Goal: Contribute content: Contribute content

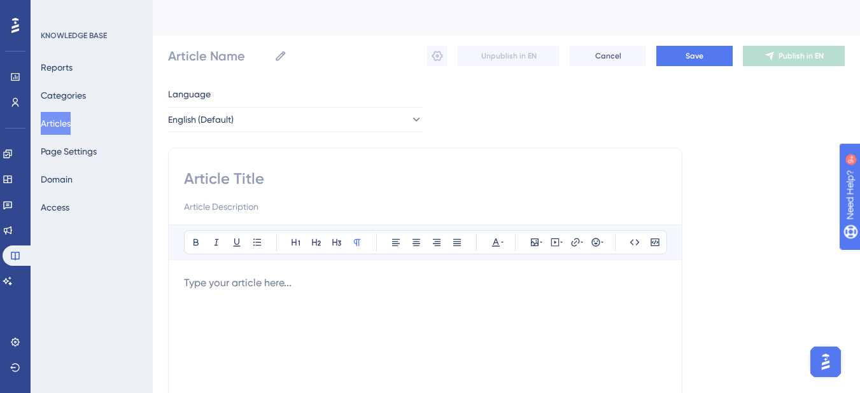
click at [245, 174] on input at bounding box center [425, 179] width 482 height 20
click at [213, 176] on input at bounding box center [425, 179] width 482 height 20
paste input "Accessing Getting Started with Teach to One Roadmaps course"
type input "Accessing Getting Started with Teach to One Roadmaps course"
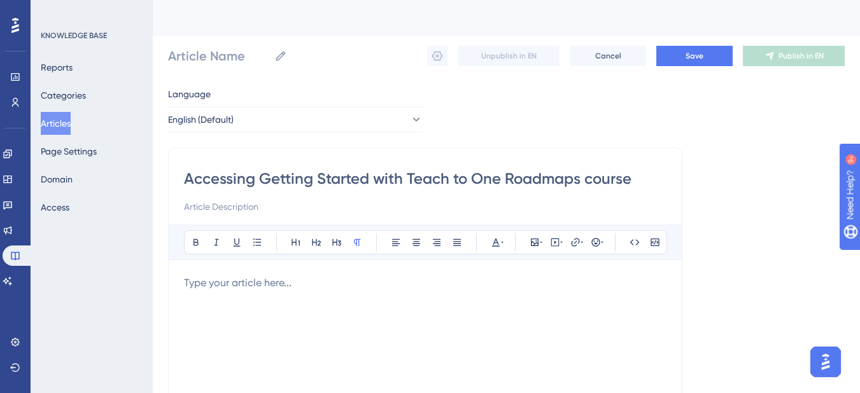
type input "Accessing Getting Started with Teach to One Roadmaps course"
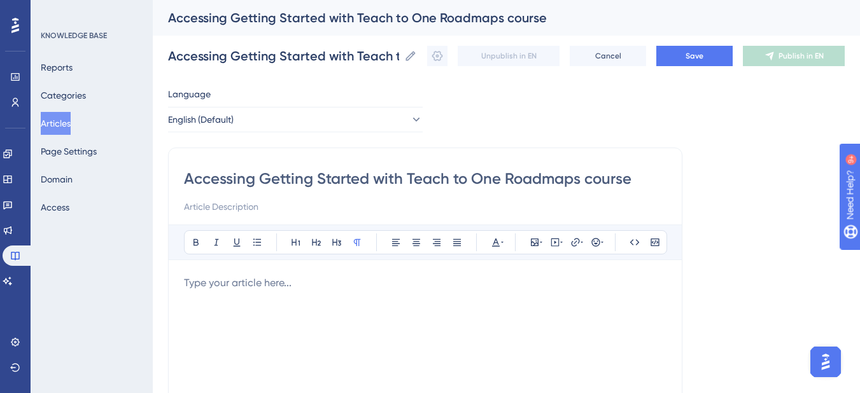
click at [586, 179] on input "Accessing Getting Started with Teach to One Roadmaps course" at bounding box center [425, 179] width 482 height 20
type input "Accessing Getting Started with Teach to One Roadmaps ourse"
type input "Accessing Getting Started with Teach to One Roadmaps Course"
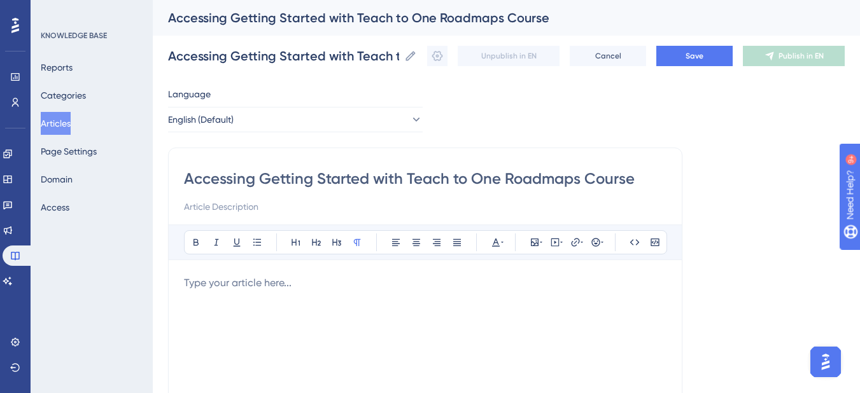
type input "Accessing Getting Started with Teach to One Roadmaps Course"
click at [239, 286] on p "To enrich screen reader interactions, please activate Accessibility in Grammarl…" at bounding box center [425, 283] width 482 height 15
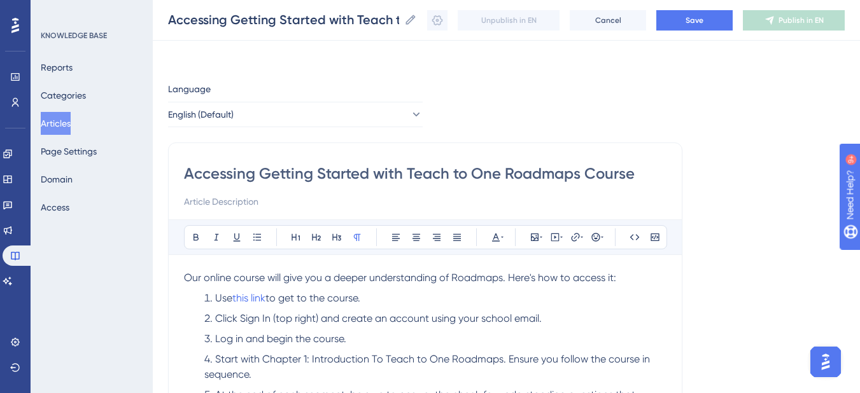
scroll to position [130, 0]
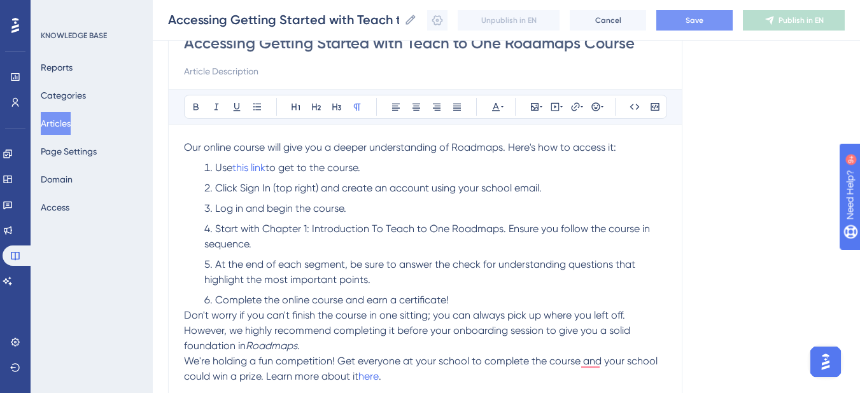
click at [679, 18] on button "Save" at bounding box center [694, 20] width 76 height 20
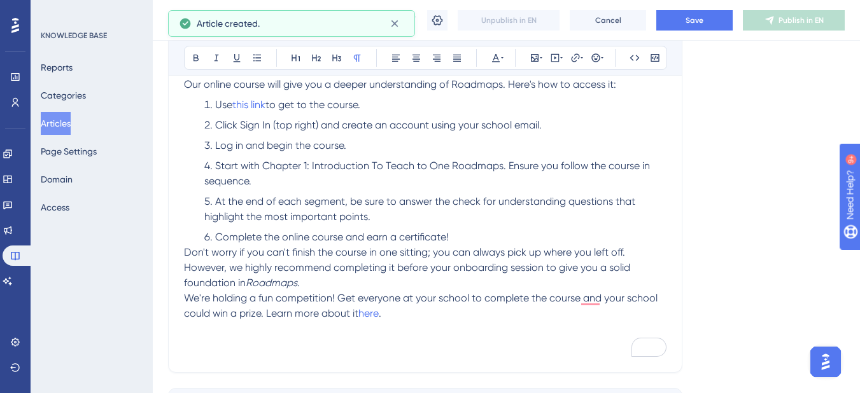
scroll to position [255, 0]
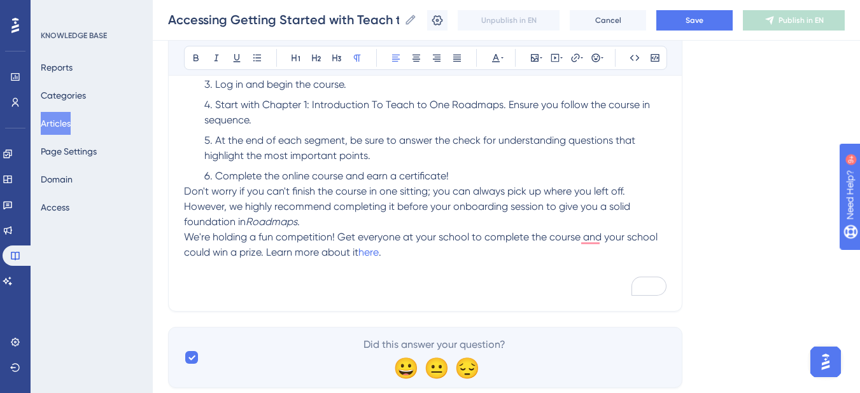
drag, startPoint x: 379, startPoint y: 255, endPoint x: 363, endPoint y: 272, distance: 23.4
click at [361, 273] on p "To enrich screen reader interactions, please activate Accessibility in Grammarl…" at bounding box center [425, 267] width 482 height 15
click at [367, 253] on span "here" at bounding box center [368, 252] width 20 height 12
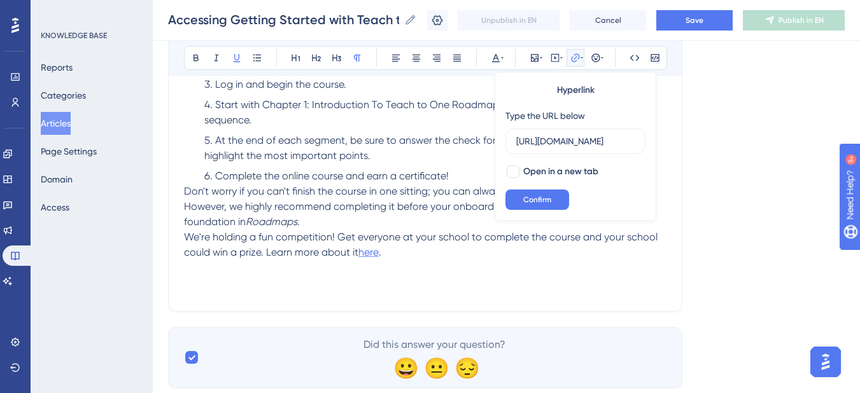
scroll to position [0, 384]
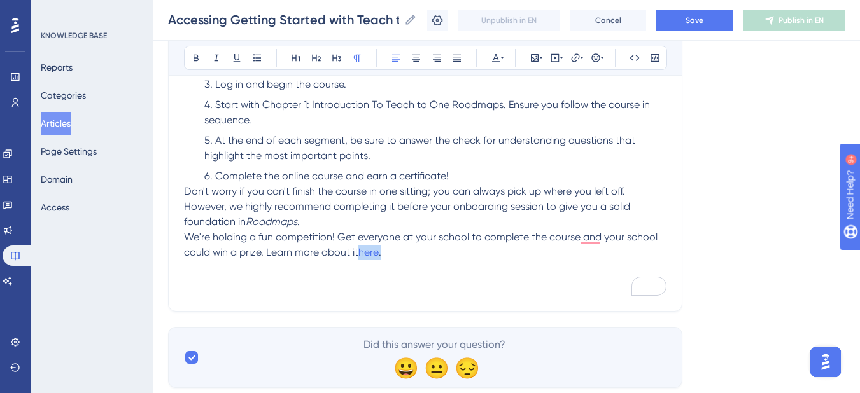
drag, startPoint x: 356, startPoint y: 253, endPoint x: 409, endPoint y: 258, distance: 53.1
click at [409, 258] on p "We're holding a fun competition! Get everyone at your school to complete the co…" at bounding box center [425, 245] width 482 height 31
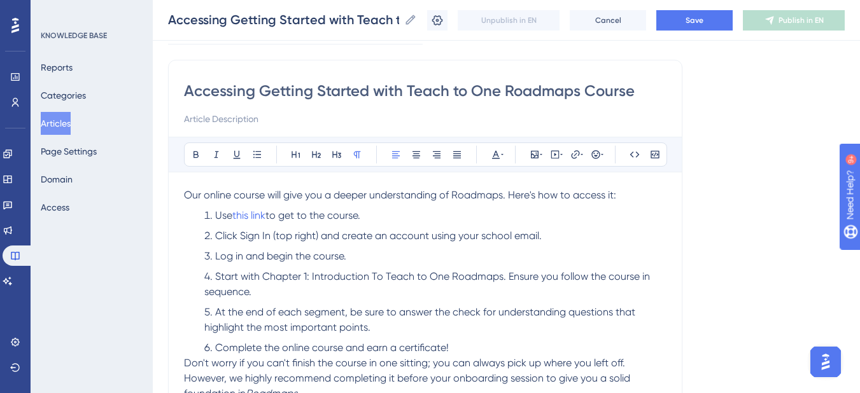
scroll to position [64, 0]
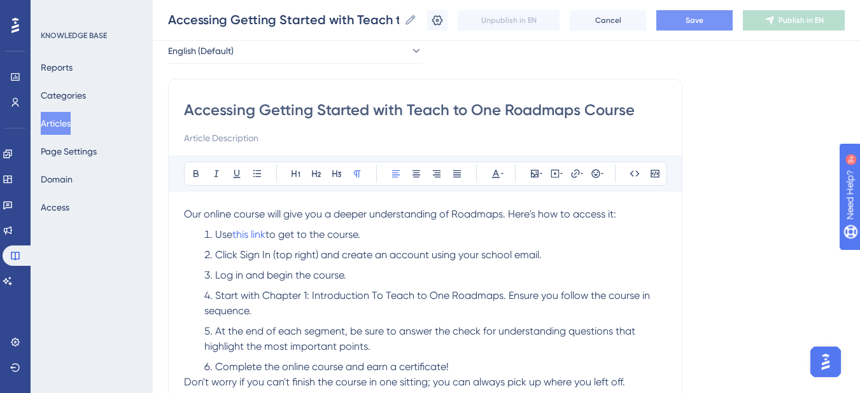
click at [722, 23] on button "Save" at bounding box center [694, 20] width 76 height 20
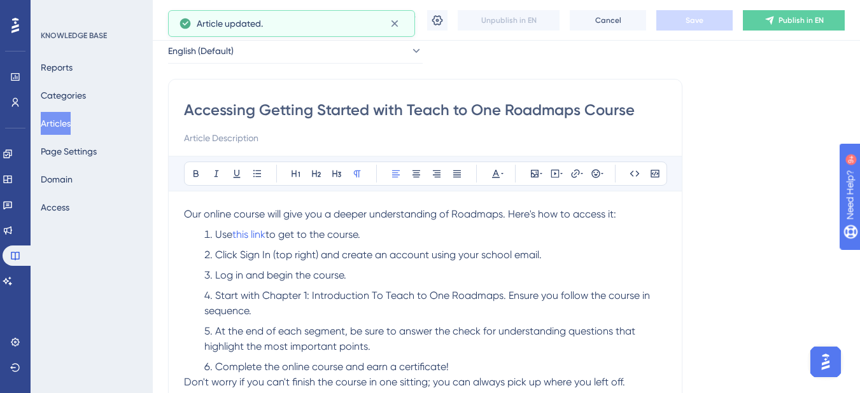
scroll to position [0, 0]
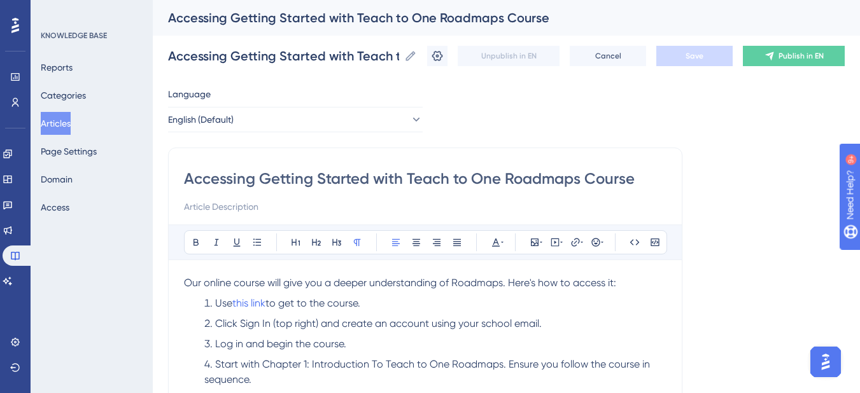
click at [612, 113] on div "Language English (Default) Accessing Getting Started with Teach to One Roadmaps…" at bounding box center [506, 367] width 676 height 561
click at [71, 130] on button "Articles" at bounding box center [56, 123] width 30 height 23
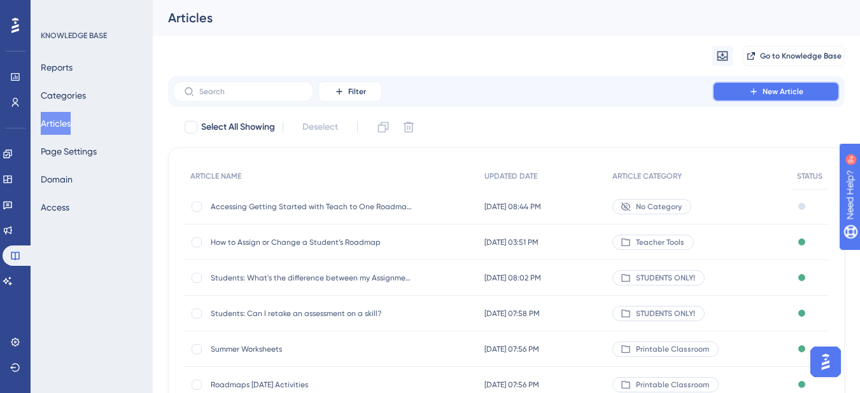
click at [753, 101] on button "New Article" at bounding box center [775, 91] width 127 height 20
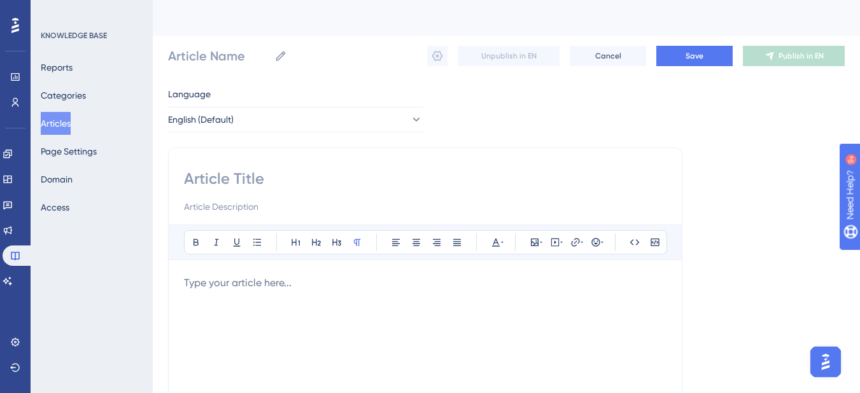
click at [242, 181] on input at bounding box center [425, 179] width 482 height 20
click at [191, 183] on input at bounding box center [425, 179] width 482 height 20
type input "Compe"
type input "Competition"
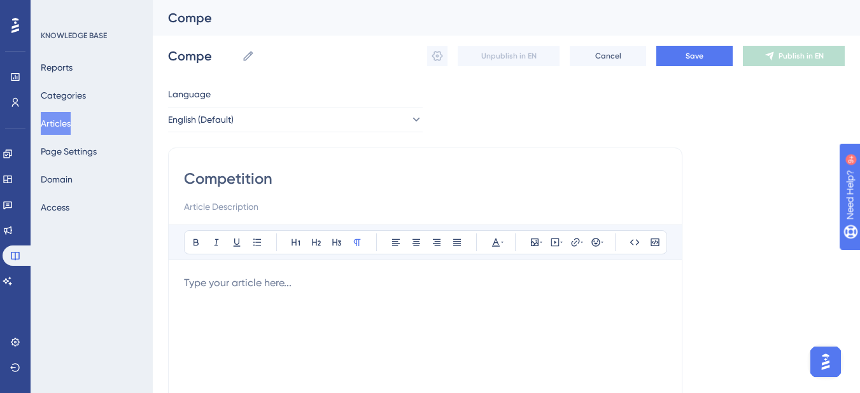
type input "Competition"
type input "Competition: Compl"
type input "Competition: Complete"
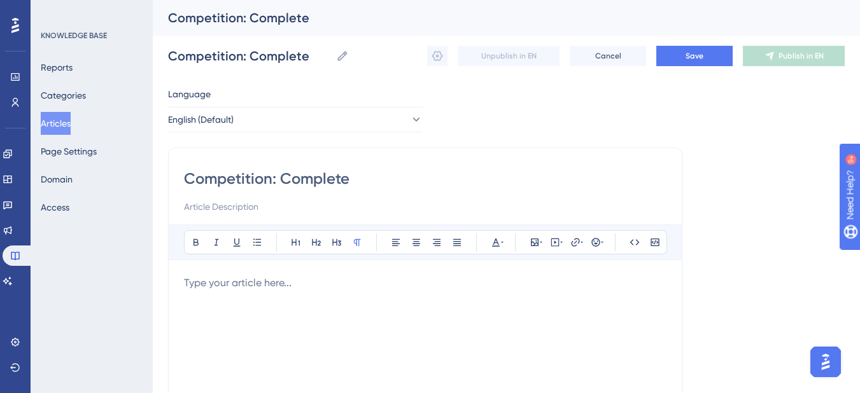
type input "Competition: Complete"
type input "Competition:"
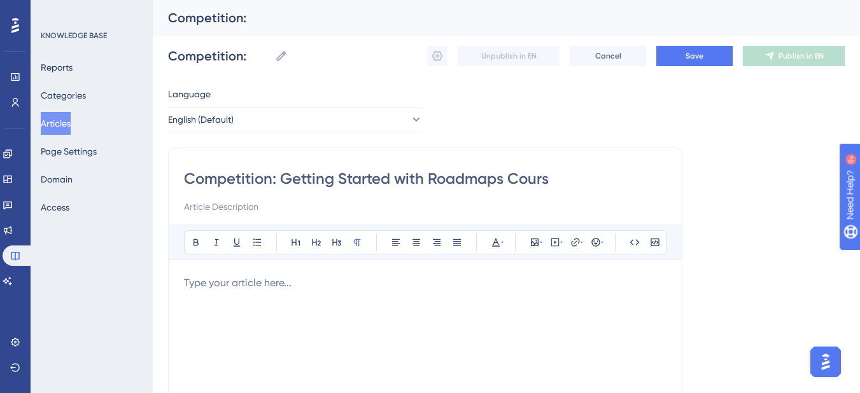
type input "Competition: Getting Started with Roadmaps Course"
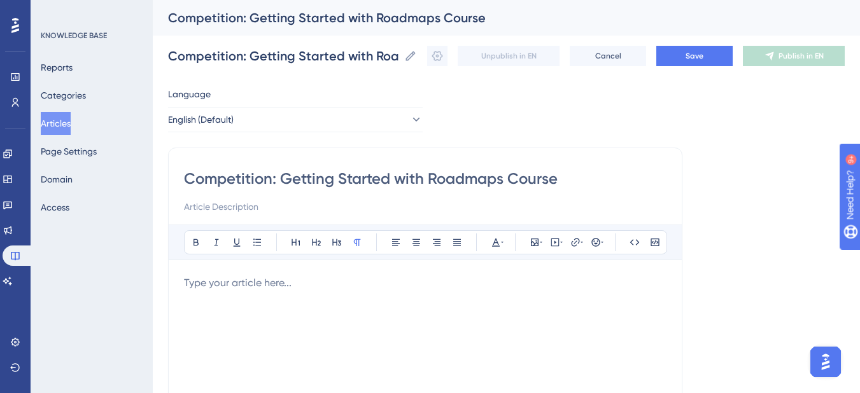
type input "Competition: Getting Started with Roadmaps Course"
click at [198, 278] on p "To enrich screen reader interactions, please activate Accessibility in Grammarl…" at bounding box center [425, 283] width 482 height 15
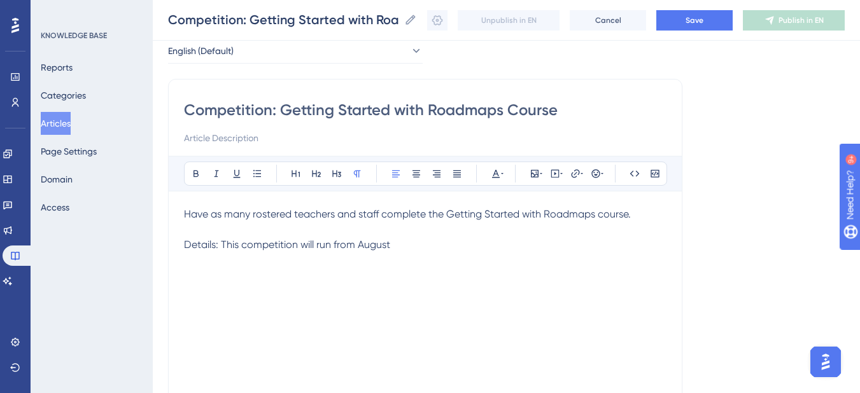
click at [372, 244] on span "Details: This competition will run from August" at bounding box center [287, 245] width 206 height 12
click at [420, 247] on span "Details: This competition will run from [DATE]- [DATE]." at bounding box center [305, 245] width 242 height 12
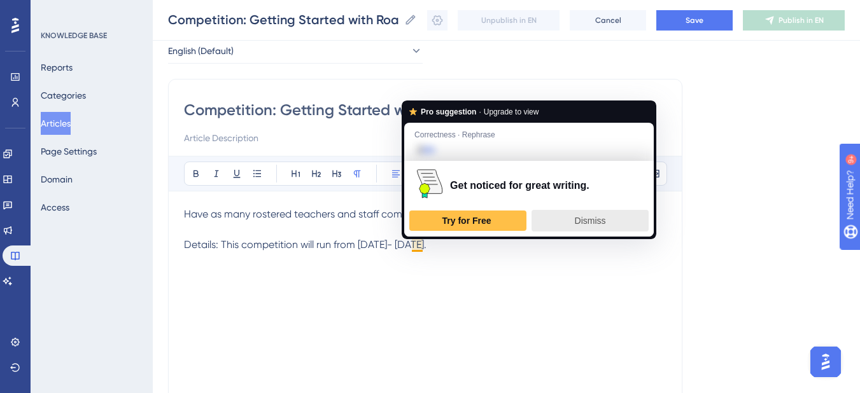
click at [602, 219] on span "Dismiss" at bounding box center [590, 221] width 31 height 10
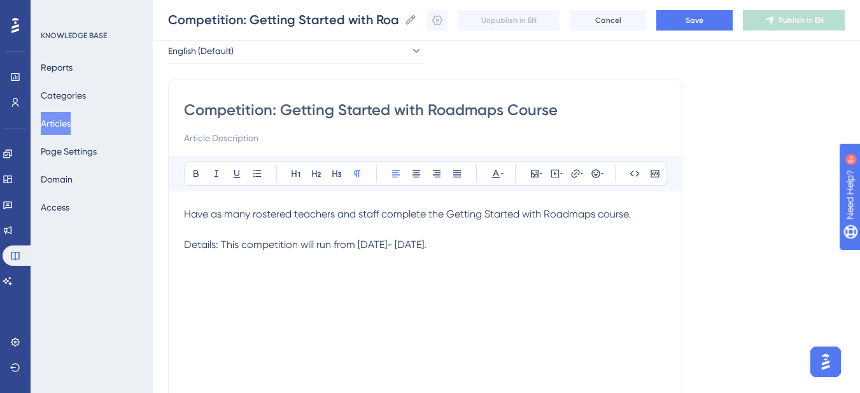
click at [512, 244] on p "Details: This competition will run from [DATE]- [DATE]." at bounding box center [425, 244] width 482 height 15
click at [196, 298] on p "To enrich screen reader interactions, please activate Accessibility in Grammarl…" at bounding box center [425, 290] width 482 height 15
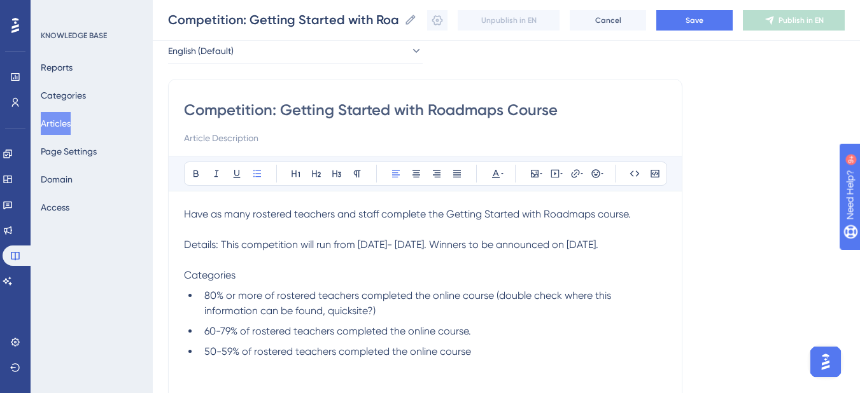
click at [202, 310] on li "80% or more of rostered teachers completed the online course (double check wher…" at bounding box center [432, 303] width 467 height 31
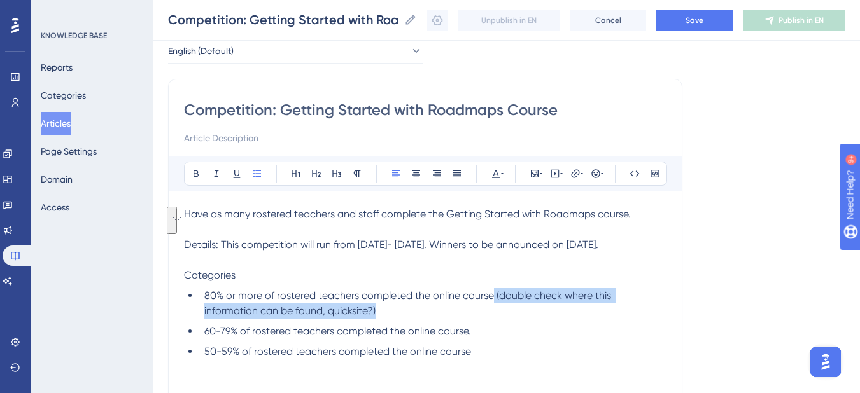
drag, startPoint x: 492, startPoint y: 311, endPoint x: 501, endPoint y: 325, distance: 16.6
click at [501, 319] on li "80% or more of rostered teachers completed the online course (double check wher…" at bounding box center [432, 303] width 467 height 31
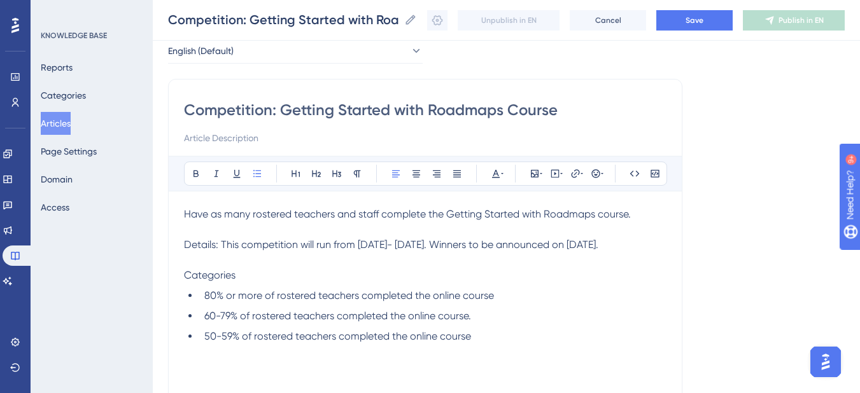
click at [207, 302] on span "80% or more of rostered teachers completed the online course" at bounding box center [349, 296] width 290 height 12
click at [204, 322] on span "60-79% of rostered teachers completed the online course." at bounding box center [337, 316] width 267 height 12
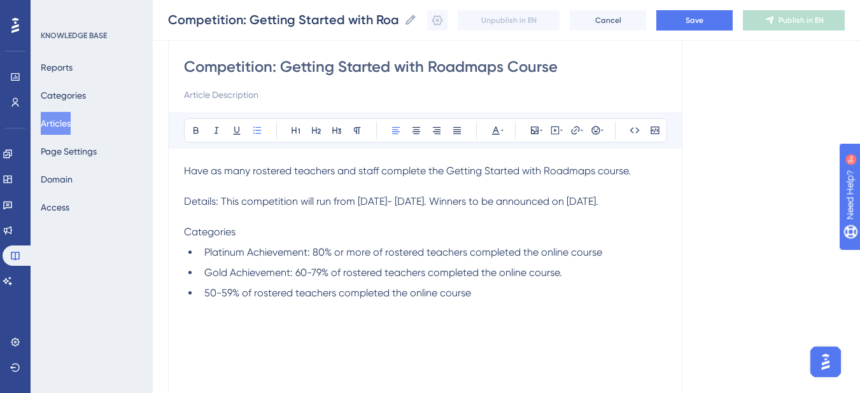
scroll to position [127, 0]
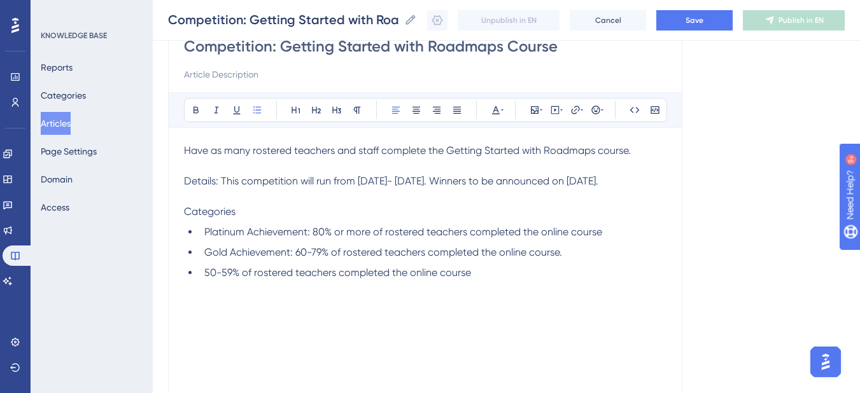
click at [206, 279] on span "50-59% of rostered teachers completed the online course" at bounding box center [337, 273] width 267 height 12
click at [246, 220] on p "Categories" at bounding box center [425, 211] width 482 height 15
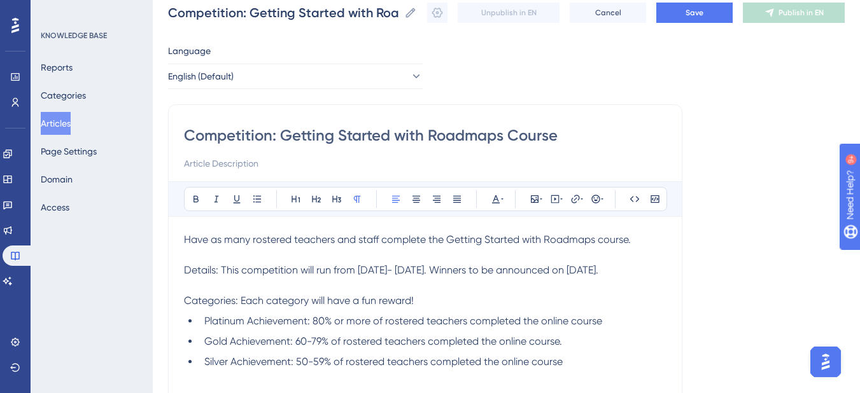
scroll to position [64, 0]
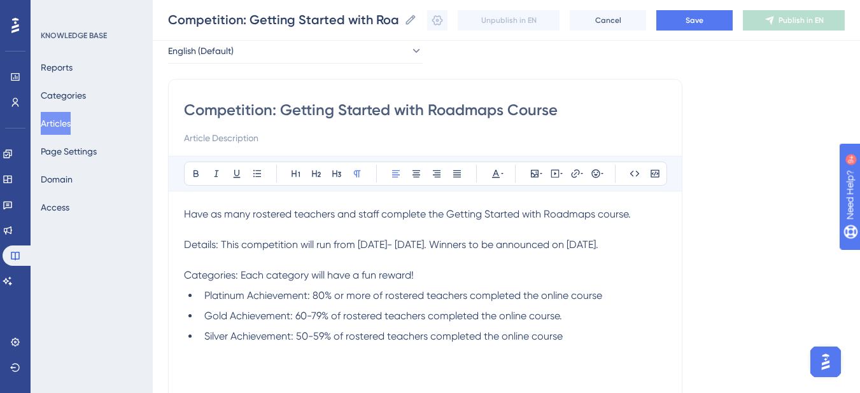
click at [554, 212] on span "Have as many rostered teachers and staff complete the Getting Started with Road…" at bounding box center [407, 214] width 447 height 12
click at [601, 214] on span "course." at bounding box center [608, 214] width 33 height 12
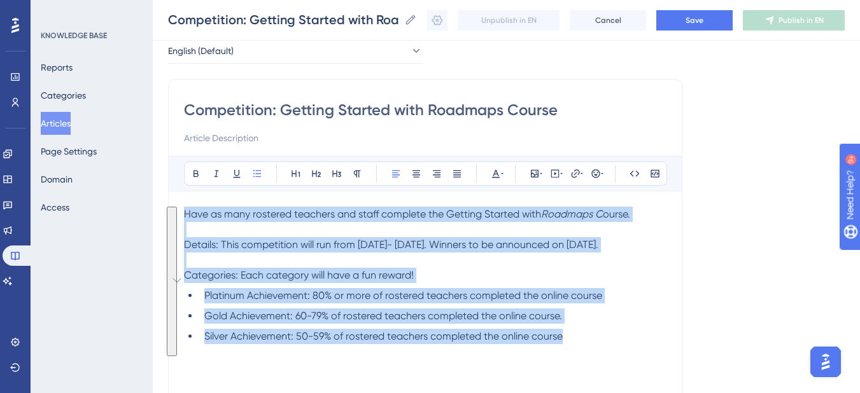
drag, startPoint x: 583, startPoint y: 355, endPoint x: 167, endPoint y: 213, distance: 439.3
click at [167, 213] on div "Performance Users Engagement Widgets Feedback Product Updates Knowledge Base AI…" at bounding box center [506, 267] width 707 height 663
copy div "Have as many rostered teachers and staff complete the Getting Started with Road…"
click at [219, 232] on p "To enrich screen reader interactions, please activate Accessibility in Grammarl…" at bounding box center [425, 229] width 482 height 15
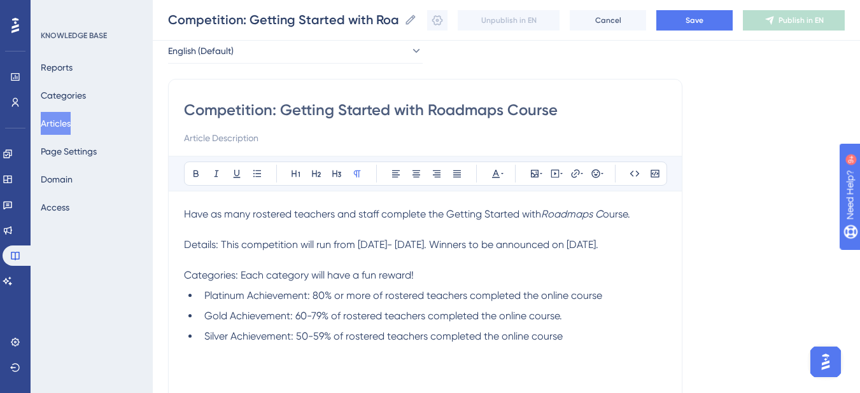
click at [189, 218] on span "Have as many rostered teachers and staff complete the Getting Started with" at bounding box center [362, 214] width 357 height 12
click at [185, 214] on span "Have as many rostered teachers and staff complete the Getting Started with" at bounding box center [362, 214] width 357 height 12
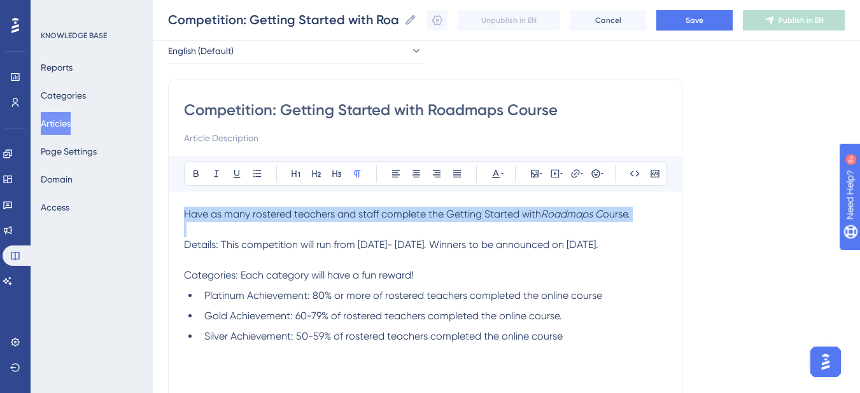
click at [185, 214] on span "Have as many rostered teachers and staff complete the Getting Started with" at bounding box center [362, 214] width 357 height 12
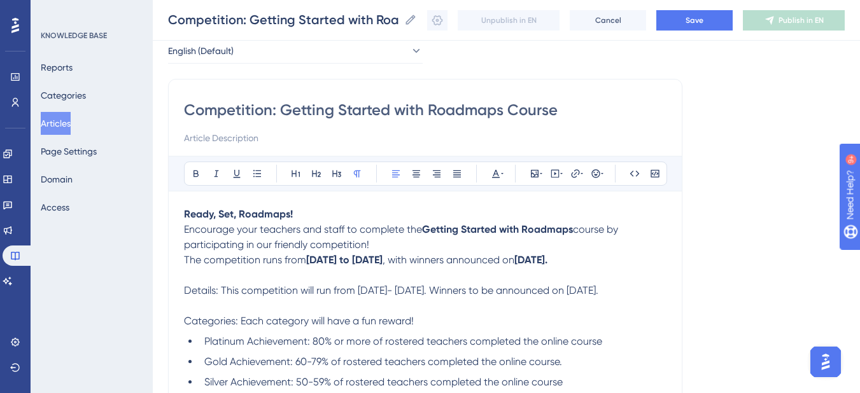
click at [186, 264] on span "The competition runs from" at bounding box center [245, 260] width 122 height 12
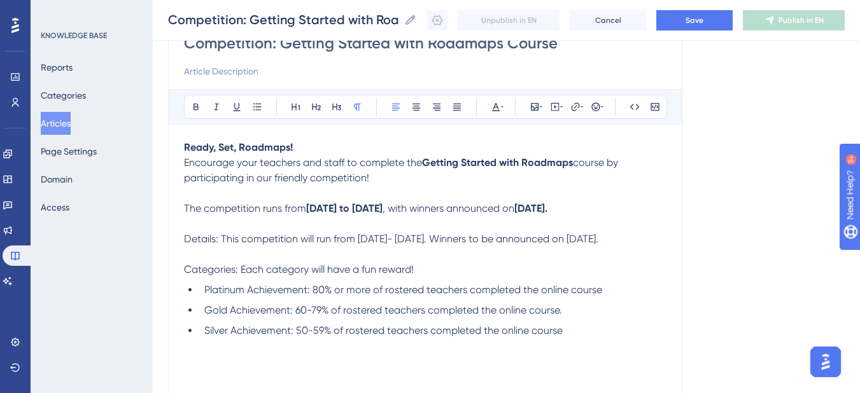
scroll to position [191, 0]
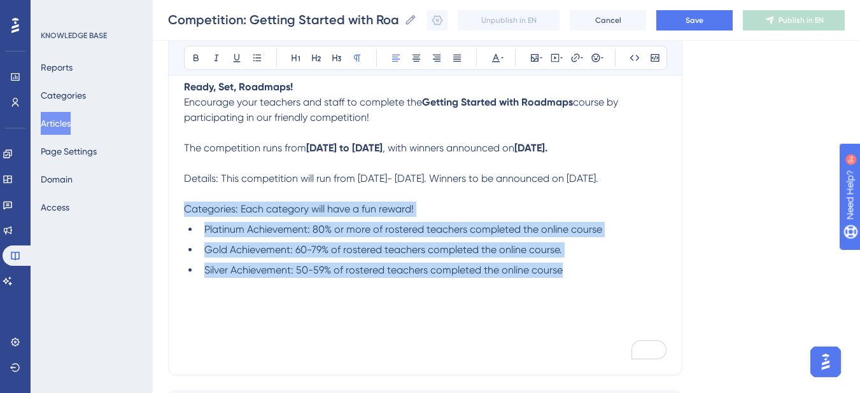
drag, startPoint x: 184, startPoint y: 223, endPoint x: 594, endPoint y: 296, distance: 416.2
click at [594, 296] on div "Ready, Set, Roadmaps! Encourage your teachers and staff to complete the Getting…" at bounding box center [425, 220] width 482 height 280
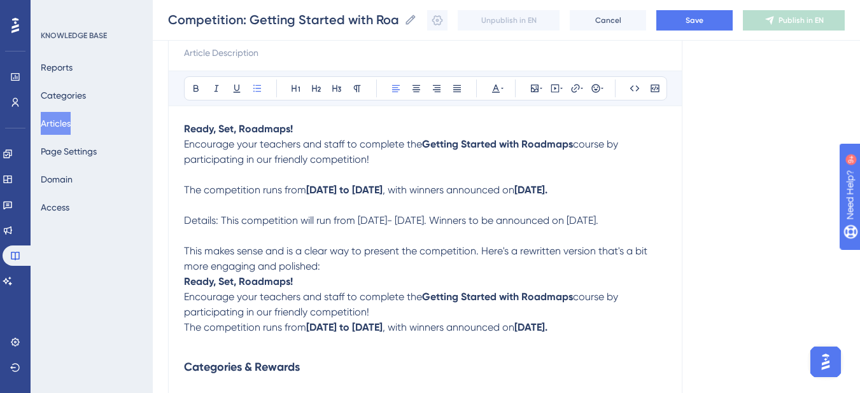
scroll to position [171, 0]
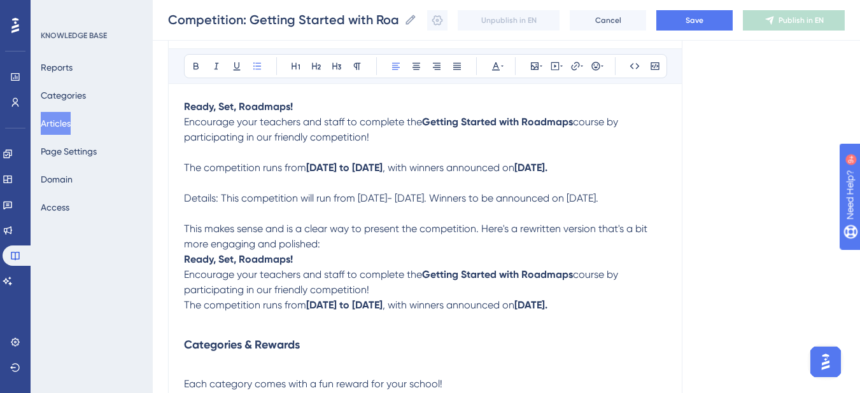
click at [353, 328] on p "To enrich screen reader interactions, please activate Accessibility in Grammarl…" at bounding box center [425, 320] width 482 height 15
drag, startPoint x: 353, startPoint y: 334, endPoint x: 346, endPoint y: 332, distance: 7.3
click at [346, 328] on p "To enrich screen reader interactions, please activate Accessibility in Grammarl…" at bounding box center [425, 320] width 482 height 15
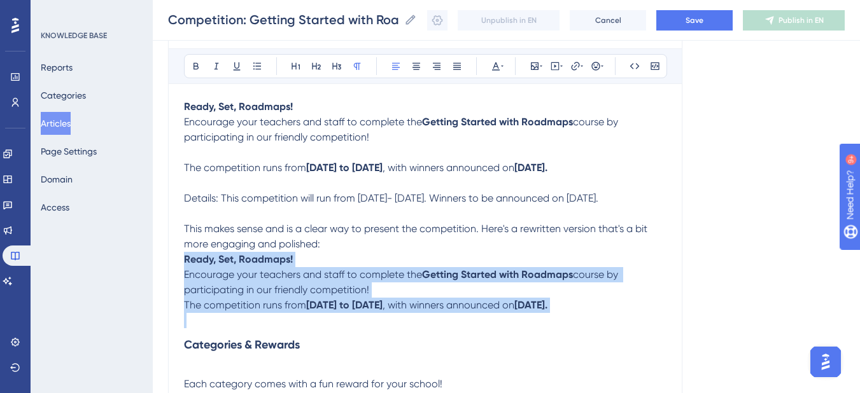
drag, startPoint x: 360, startPoint y: 343, endPoint x: 167, endPoint y: 281, distance: 203.3
click at [167, 281] on div "Performance Users Engagement Widgets Feedback Product Updates Knowledge Base AI…" at bounding box center [506, 197] width 707 height 737
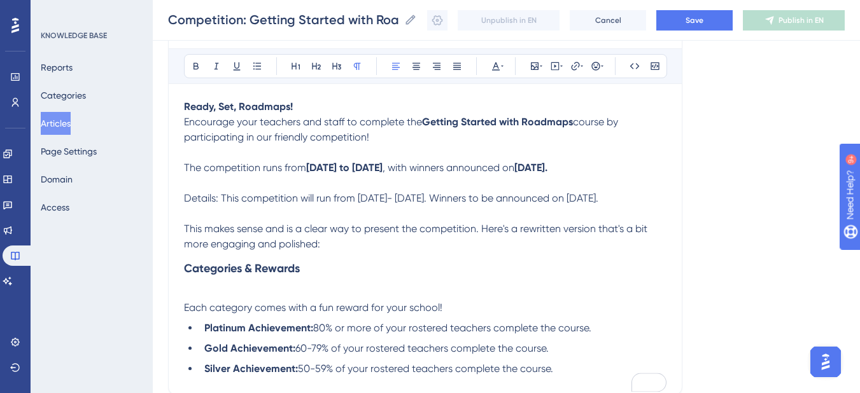
click at [194, 300] on p "To enrich screen reader interactions, please activate Accessibility in Grammarl…" at bounding box center [425, 292] width 482 height 15
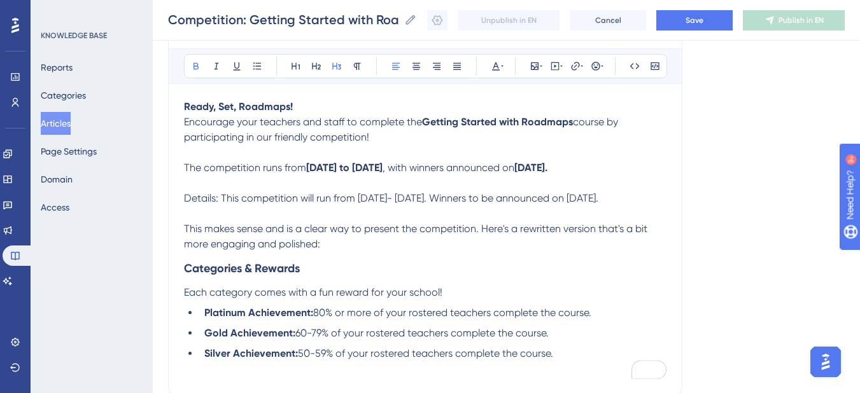
click at [307, 112] on p "Ready, Set, Roadmaps!" at bounding box center [425, 106] width 482 height 15
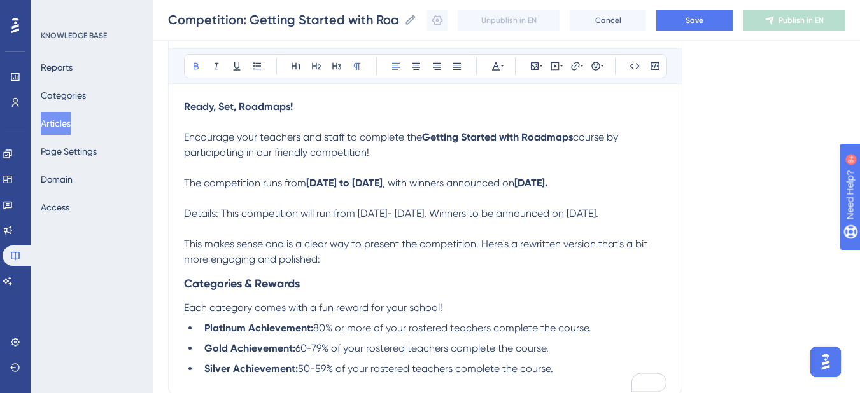
click at [273, 110] on strong "Ready, Set, Roadmaps!" at bounding box center [238, 107] width 109 height 12
click at [295, 64] on icon at bounding box center [296, 66] width 10 height 10
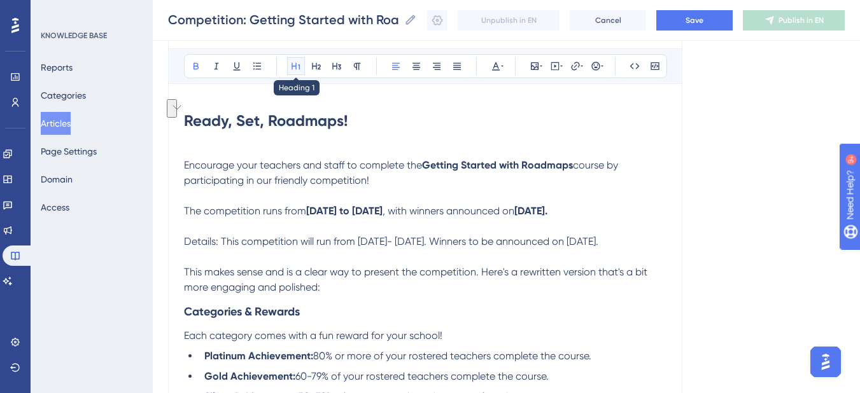
click at [295, 64] on icon at bounding box center [296, 66] width 10 height 10
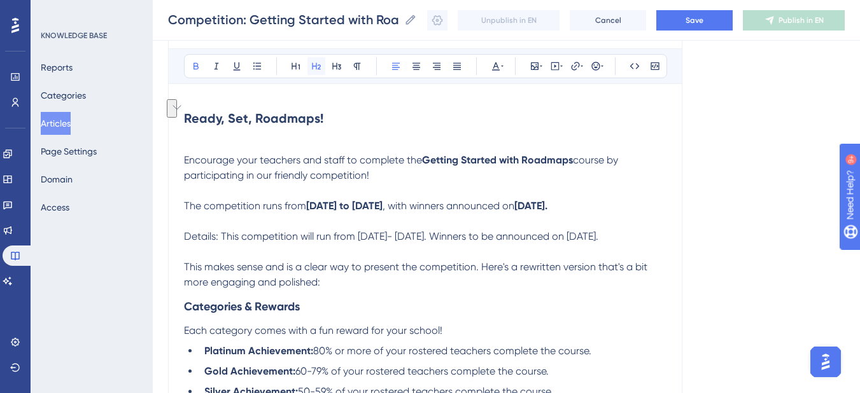
click at [313, 66] on icon at bounding box center [316, 66] width 9 height 7
click at [246, 314] on strong "Categories & Rewards" at bounding box center [242, 307] width 116 height 14
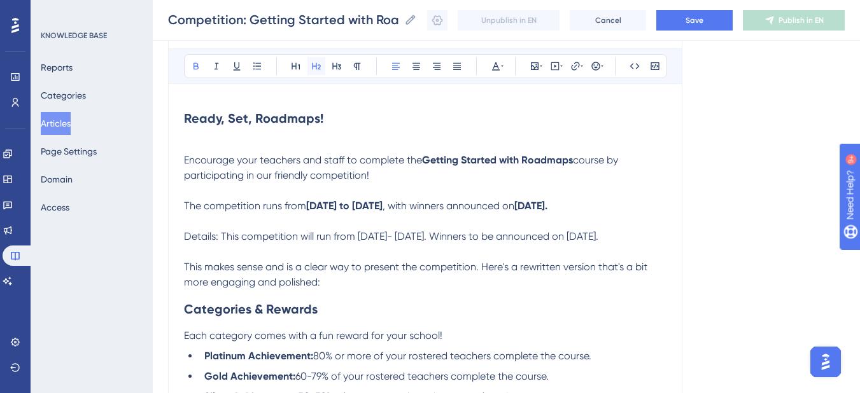
click at [321, 69] on button at bounding box center [316, 66] width 18 height 18
click at [334, 316] on h2 "Categories & Rewards" at bounding box center [425, 309] width 482 height 38
click at [185, 143] on p "To enrich screen reader interactions, please activate Accessibility in Grammarl…" at bounding box center [425, 144] width 482 height 15
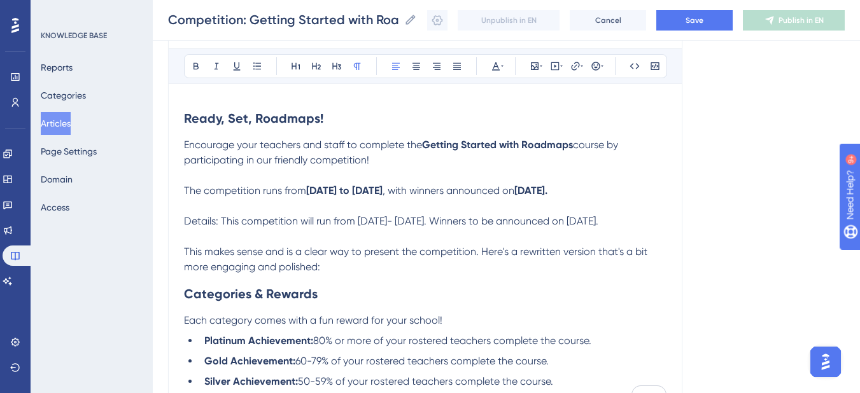
drag, startPoint x: 222, startPoint y: 236, endPoint x: 182, endPoint y: 222, distance: 42.5
click at [182, 222] on div "Competition: Getting Started with Roadmaps Course Bold Italic Underline Bullet …" at bounding box center [425, 188] width 514 height 434
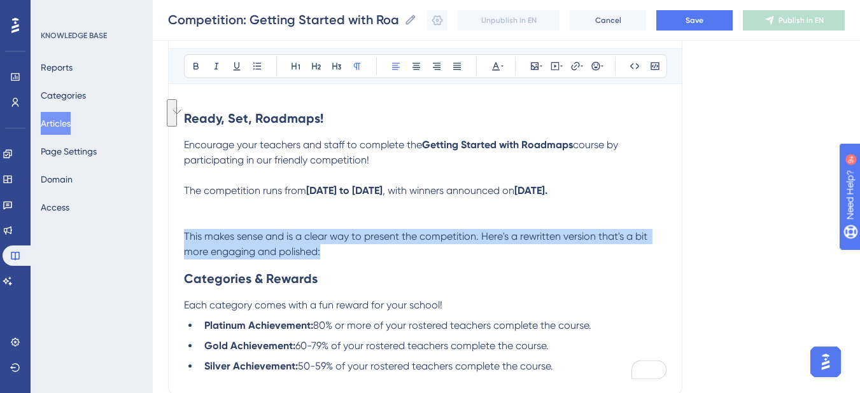
drag, startPoint x: 333, startPoint y: 258, endPoint x: 179, endPoint y: 240, distance: 154.5
click at [179, 240] on div "Performance Users Engagement Widgets Feedback Product Updates Knowledge Base AI…" at bounding box center [430, 170] width 860 height 683
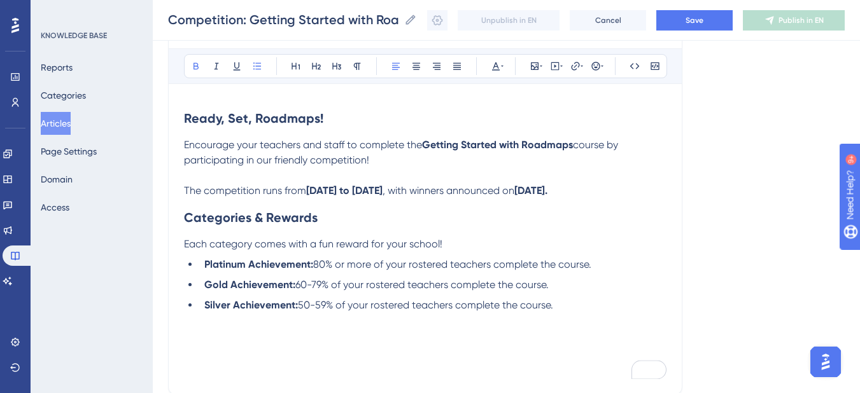
click at [209, 342] on div "Ready, Set, Roadmaps! Encourage your teachers and staff to complete the Getting…" at bounding box center [425, 239] width 482 height 280
click at [584, 319] on div "Ready, Set, Roadmaps! Encourage your teachers and staff to complete the Getting…" at bounding box center [425, 239] width 482 height 280
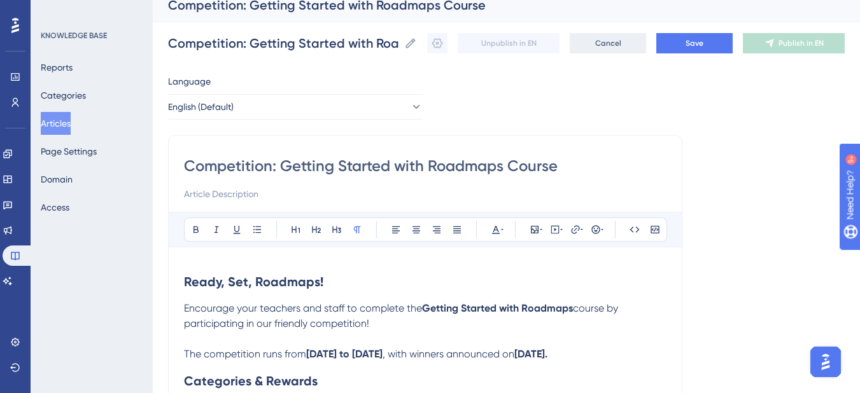
scroll to position [0, 0]
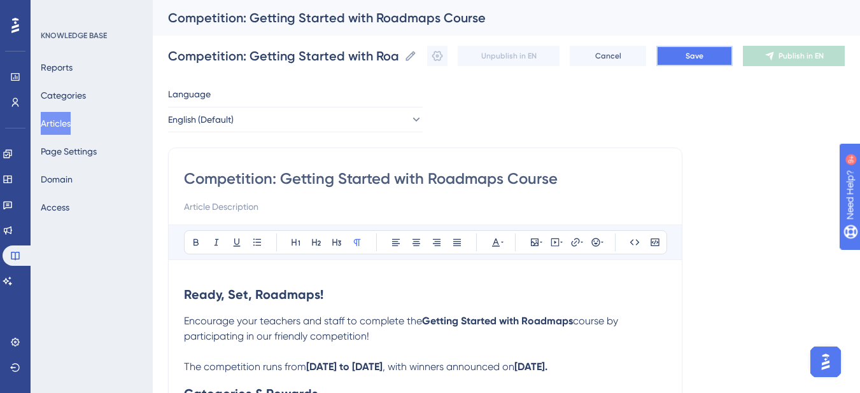
click at [710, 48] on button "Save" at bounding box center [694, 56] width 76 height 20
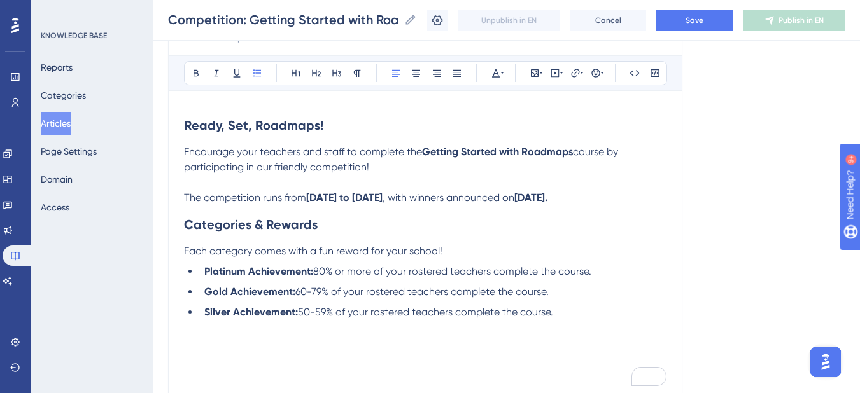
scroll to position [163, 0]
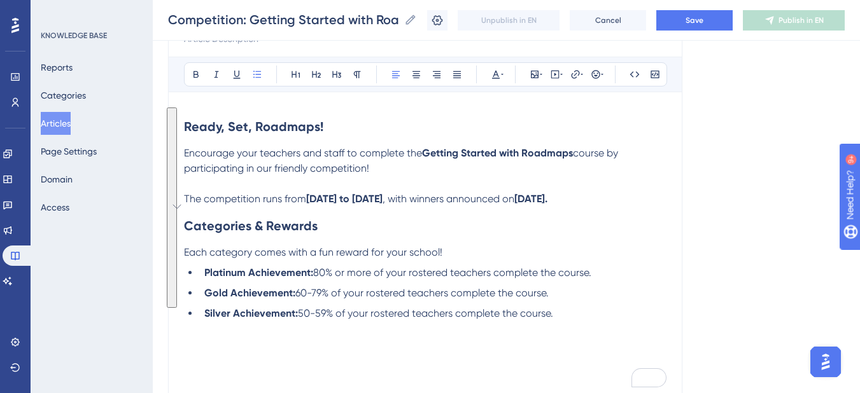
drag, startPoint x: 565, startPoint y: 177, endPoint x: 185, endPoint y: 135, distance: 382.9
click at [185, 135] on div "Ready, Set, Roadmaps! Encourage your teachers and staff to complete the Getting…" at bounding box center [425, 248] width 482 height 280
click at [535, 171] on p "Encourage your teachers and staff to complete the Getting Started with Roadmaps…" at bounding box center [425, 161] width 482 height 31
click at [617, 153] on span "course by participating in our friendly competition!" at bounding box center [402, 160] width 437 height 27
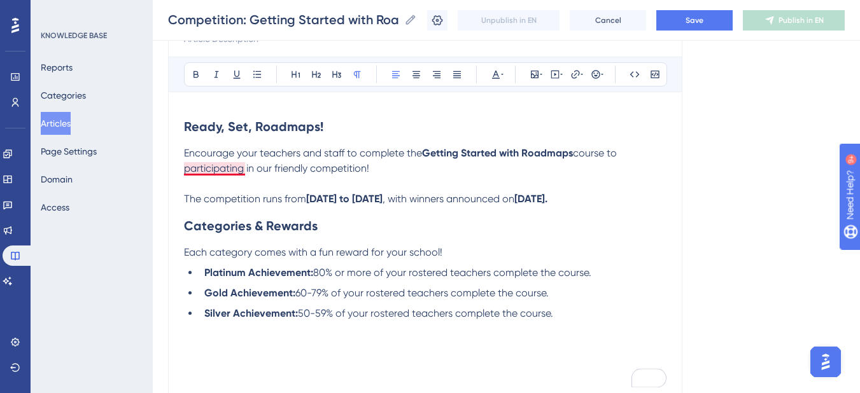
click at [222, 164] on span "course to participating in our friendly competition!" at bounding box center [401, 160] width 435 height 27
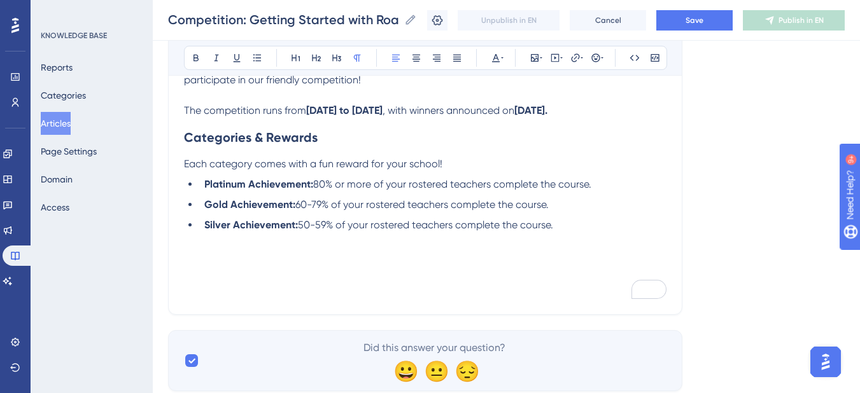
scroll to position [290, 0]
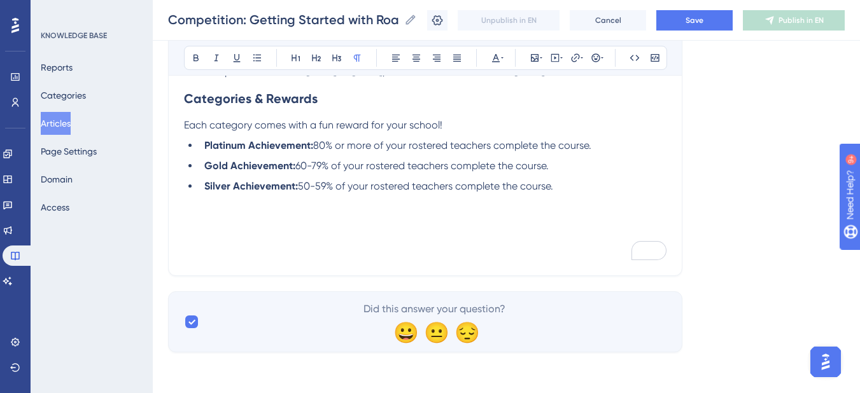
click at [261, 214] on p "To enrich screen reader interactions, please activate Accessibility in Grammarl…" at bounding box center [425, 216] width 482 height 15
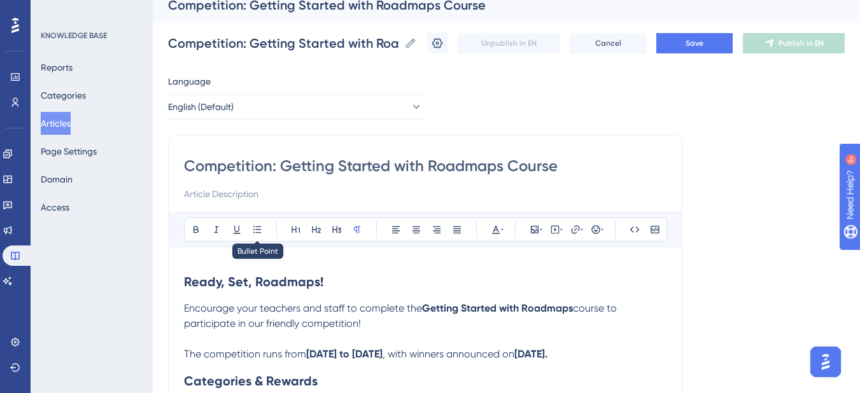
scroll to position [0, 0]
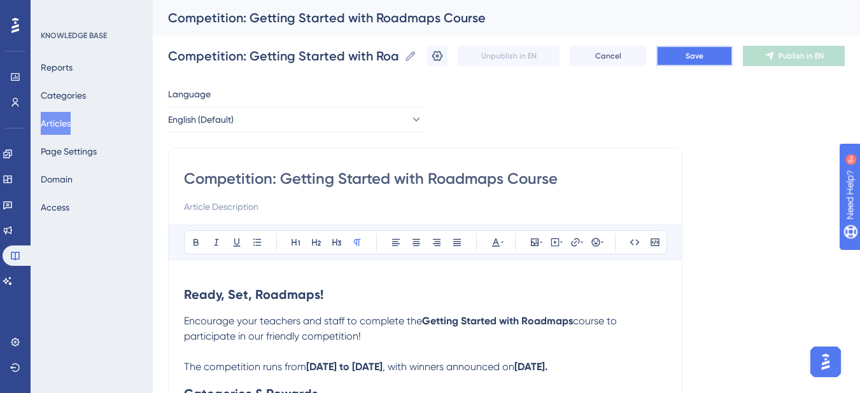
click at [694, 53] on button "Save" at bounding box center [694, 56] width 76 height 20
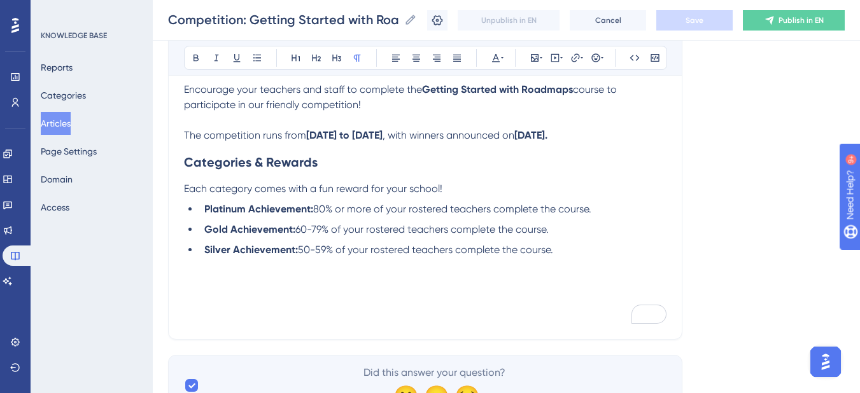
scroll to position [163, 0]
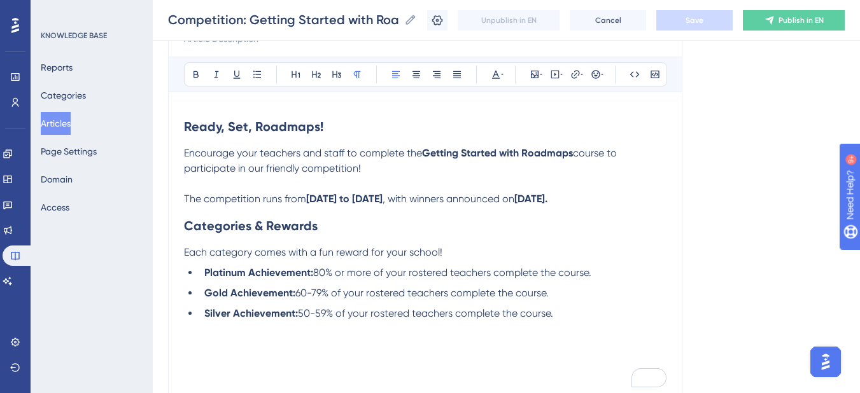
click at [407, 170] on p "Encourage your teachers and staff to complete the Getting Started with Roadmaps…" at bounding box center [425, 161] width 482 height 31
click at [547, 199] on strong "[DATE]." at bounding box center [530, 199] width 33 height 12
click at [547, 196] on strong "[DATE]." at bounding box center [530, 199] width 33 height 12
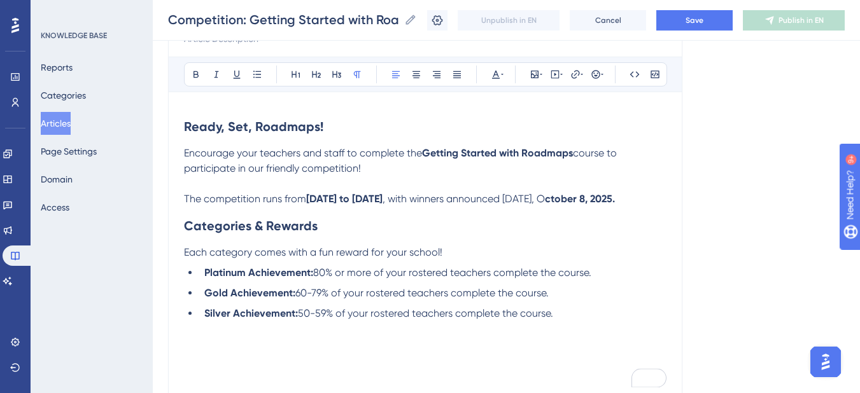
click at [545, 205] on strong "ctober 8, 2025." at bounding box center [580, 199] width 70 height 12
drag, startPoint x: 564, startPoint y: 199, endPoint x: 661, endPoint y: 213, distance: 97.0
click at [661, 207] on p "The competition runs from [DATE] to [DATE] , with winners announced [DATE], O c…" at bounding box center [425, 199] width 482 height 15
click at [198, 78] on icon at bounding box center [196, 74] width 10 height 10
click at [333, 225] on h2 "Categories & Rewards" at bounding box center [425, 226] width 482 height 38
